Goal: Task Accomplishment & Management: Manage account settings

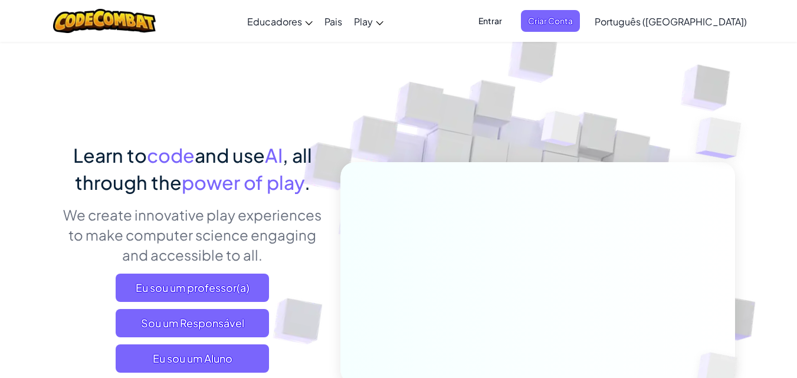
click at [509, 11] on span "Entrar" at bounding box center [490, 21] width 38 height 22
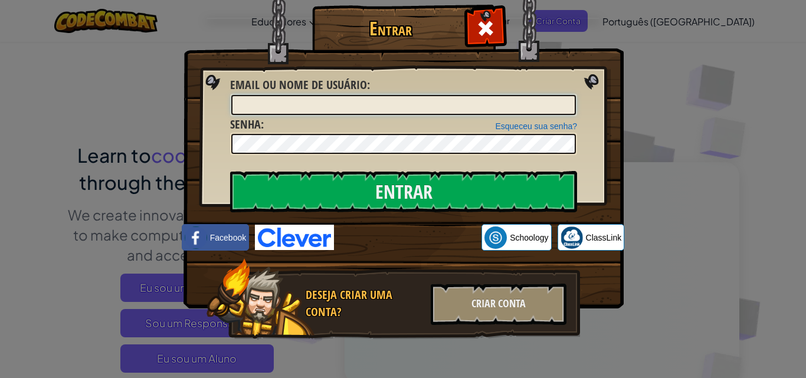
click at [297, 110] on input "Email ou nome de usuário :" at bounding box center [403, 105] width 345 height 20
click at [230, 171] on input "Entrar" at bounding box center [403, 191] width 347 height 41
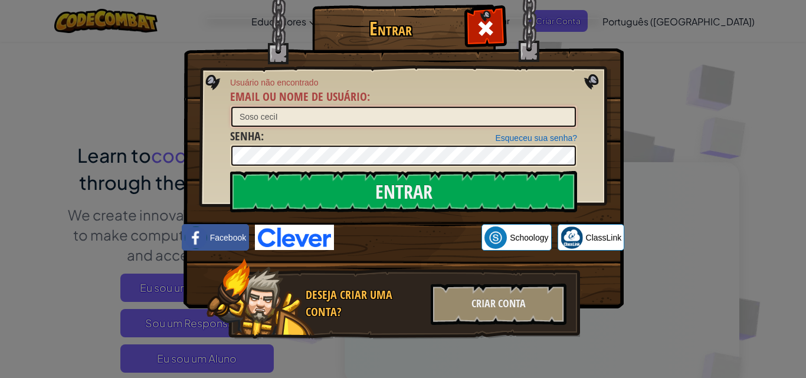
drag, startPoint x: 307, startPoint y: 115, endPoint x: 45, endPoint y: 114, distance: 261.3
click at [53, 114] on div "Entrar Usuário não encontrado Email ou nome de usuário : Soso ceciI Esqueceu su…" at bounding box center [403, 189] width 806 height 378
type input "[EMAIL_ADDRESS][DOMAIN_NAME]"
click at [230, 171] on input "Entrar" at bounding box center [403, 191] width 347 height 41
